Goal: Navigation & Orientation: Go to known website

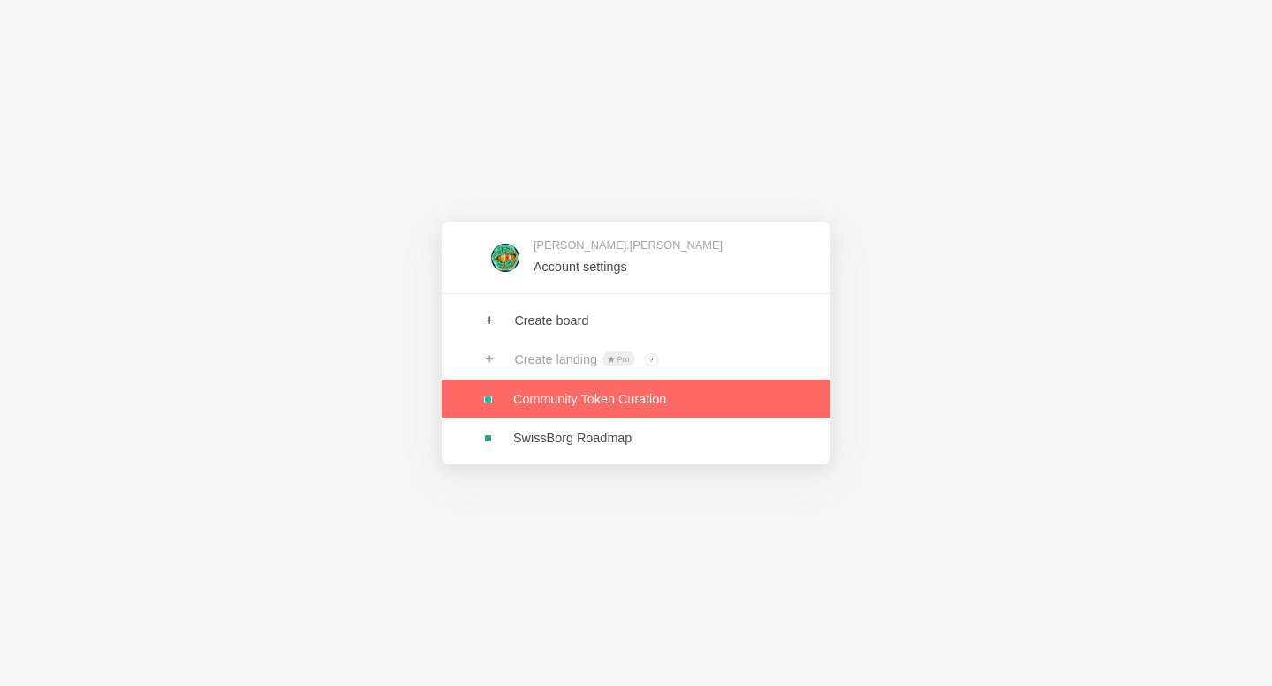
click at [662, 403] on link at bounding box center [636, 399] width 389 height 39
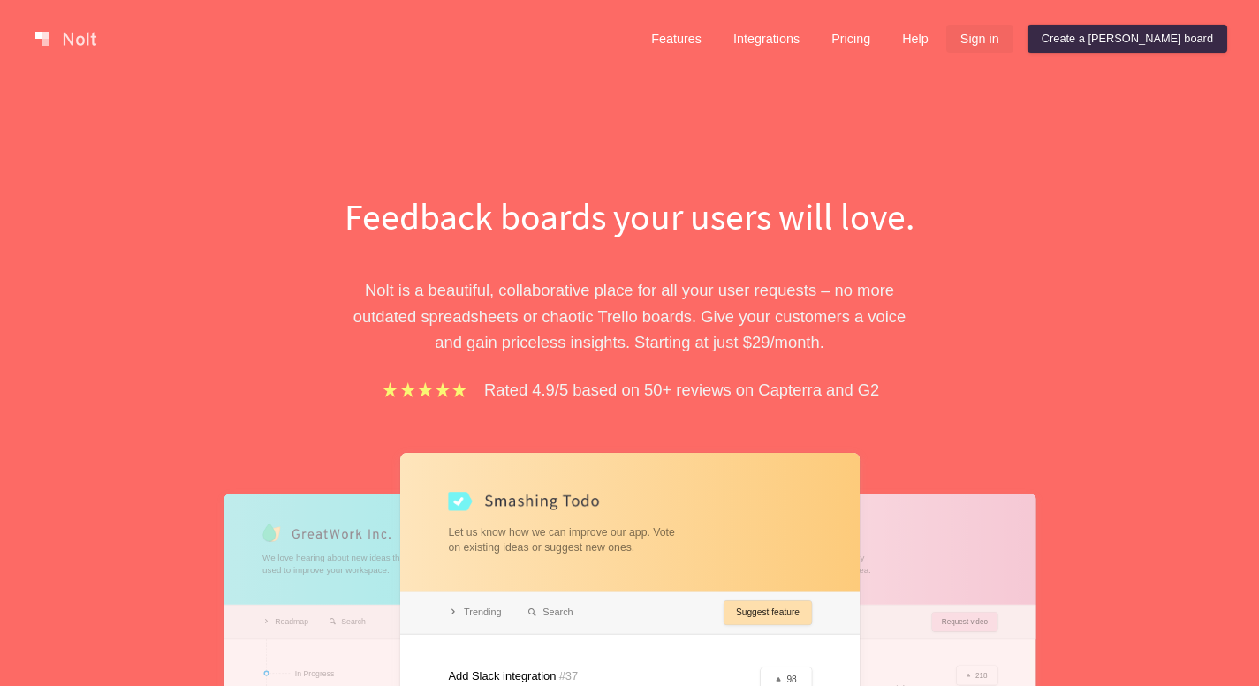
click at [1013, 35] on link "Sign in" at bounding box center [979, 39] width 67 height 28
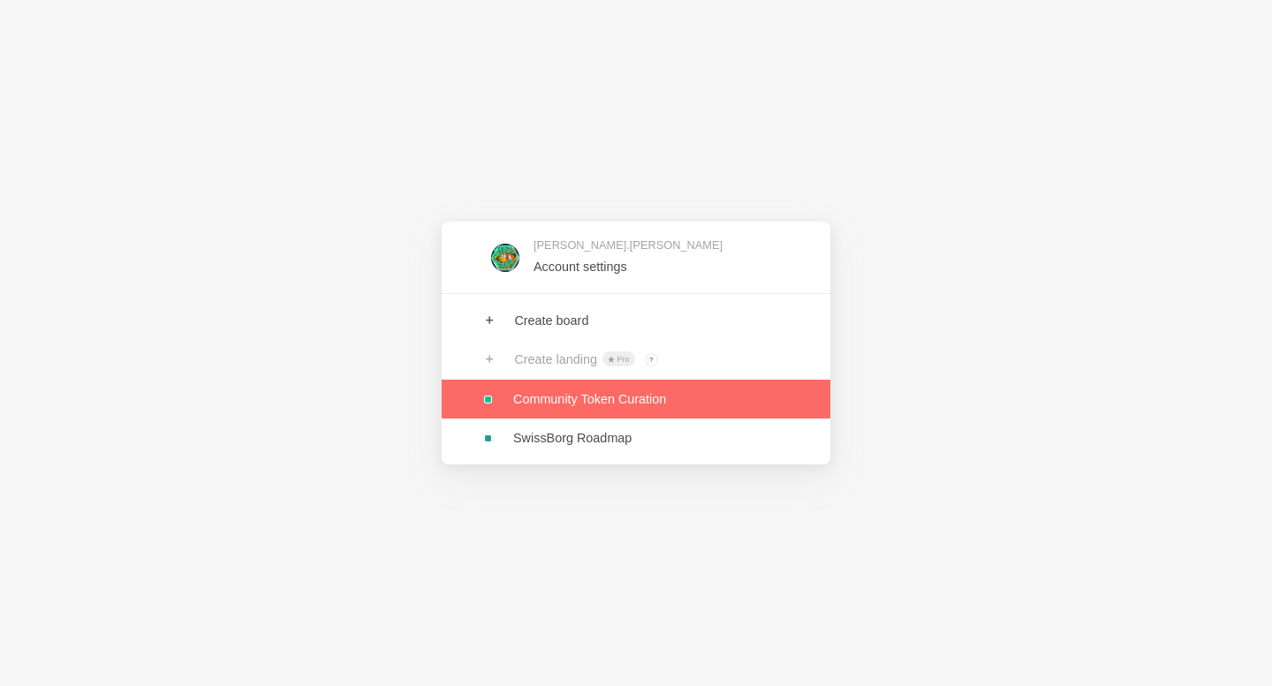
click at [618, 415] on link at bounding box center [636, 399] width 389 height 39
